Goal: Navigation & Orientation: Find specific page/section

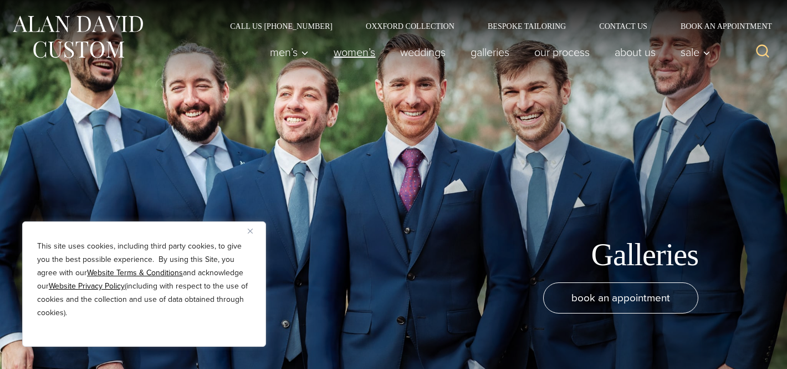
click at [340, 52] on link "Women’s" at bounding box center [354, 52] width 67 height 22
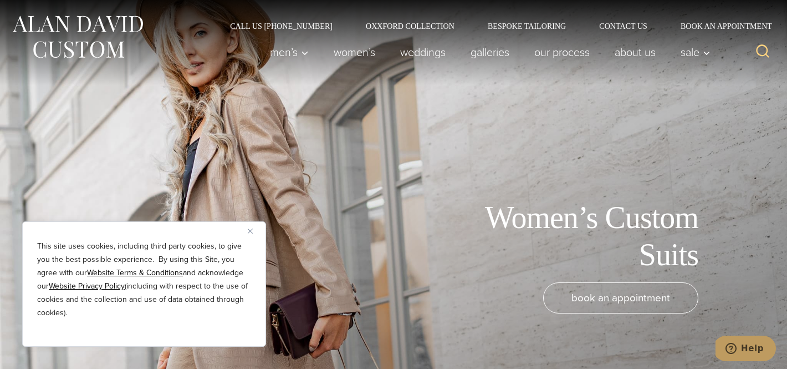
click at [250, 228] on img "Close" at bounding box center [250, 230] width 5 height 5
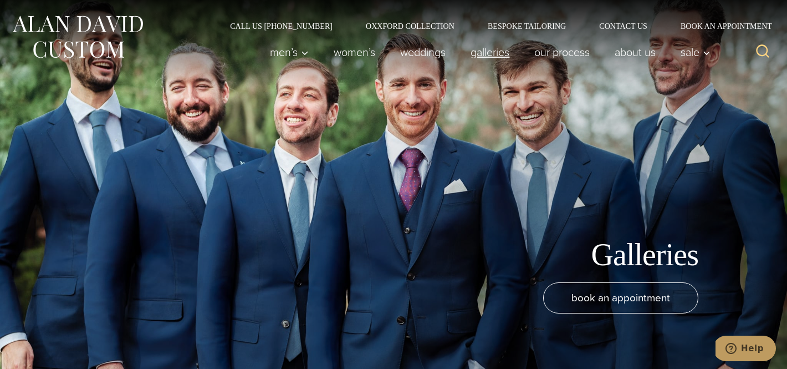
click at [488, 58] on link "Galleries" at bounding box center [490, 52] width 64 height 22
